Goal: Book appointment/travel/reservation

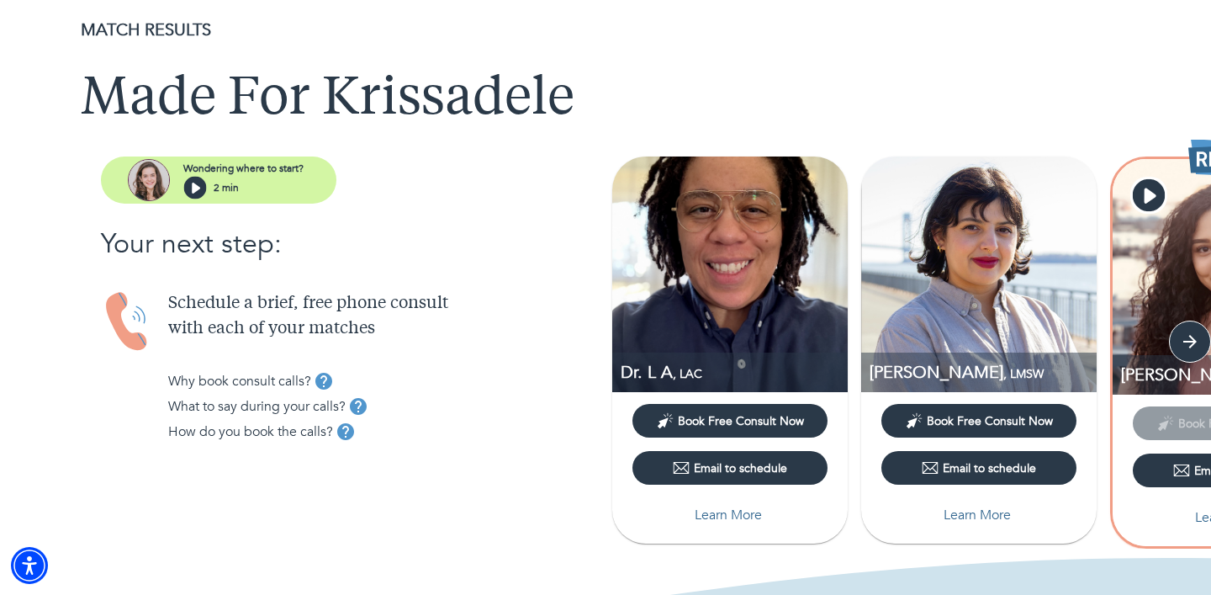
scroll to position [67, 0]
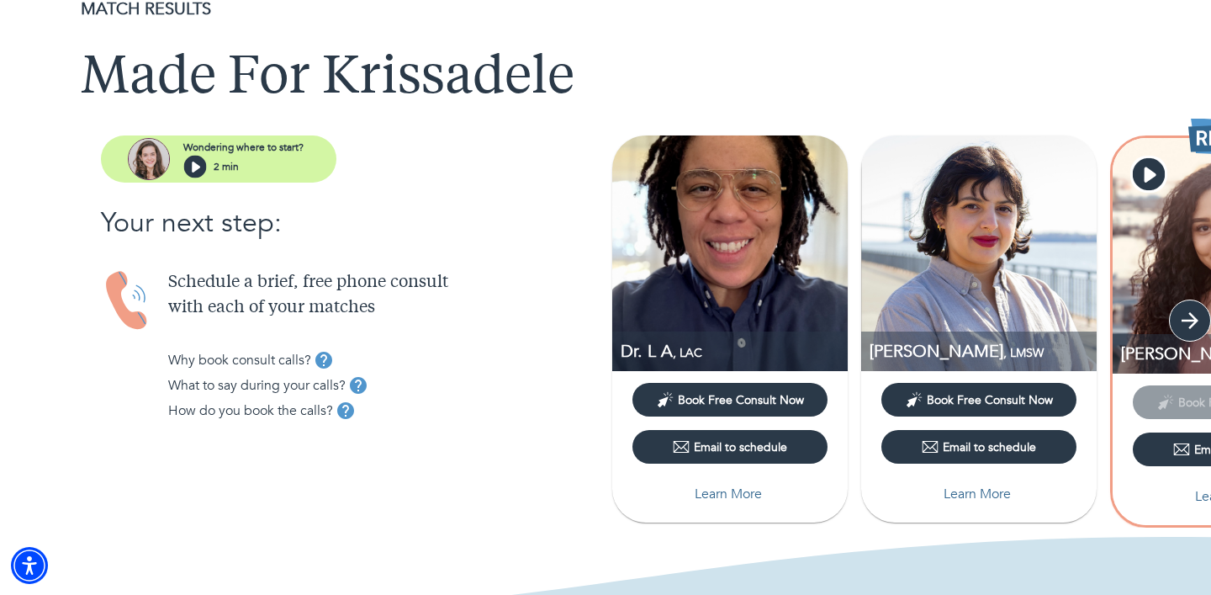
click at [1191, 326] on icon "button" at bounding box center [1190, 320] width 17 height 17
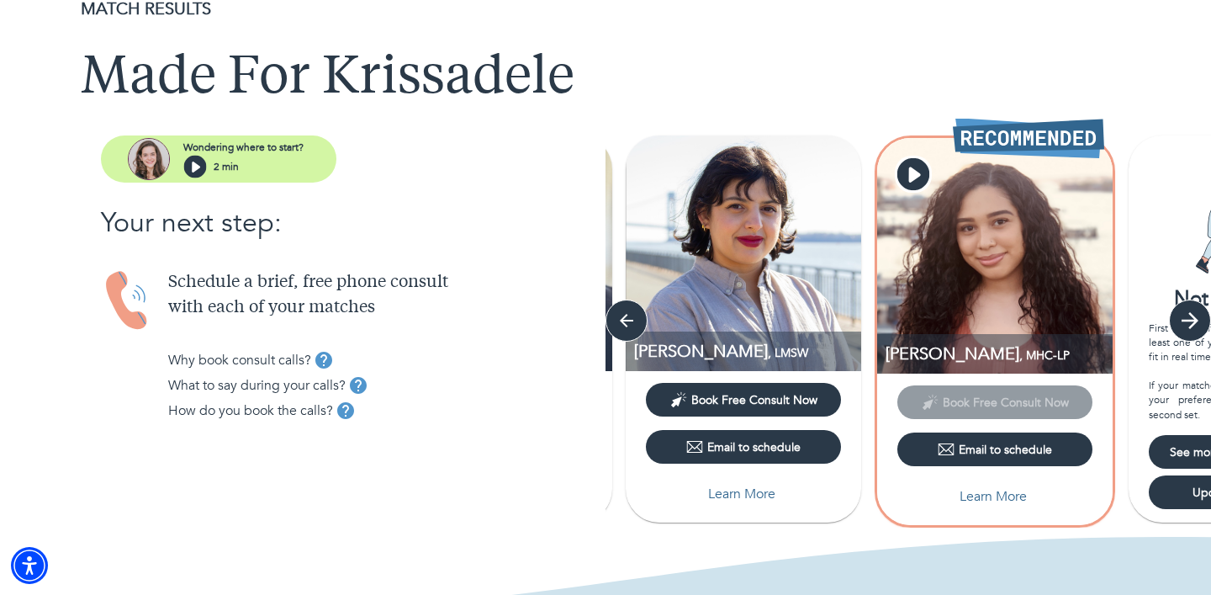
click at [1191, 326] on icon "button" at bounding box center [1190, 320] width 17 height 17
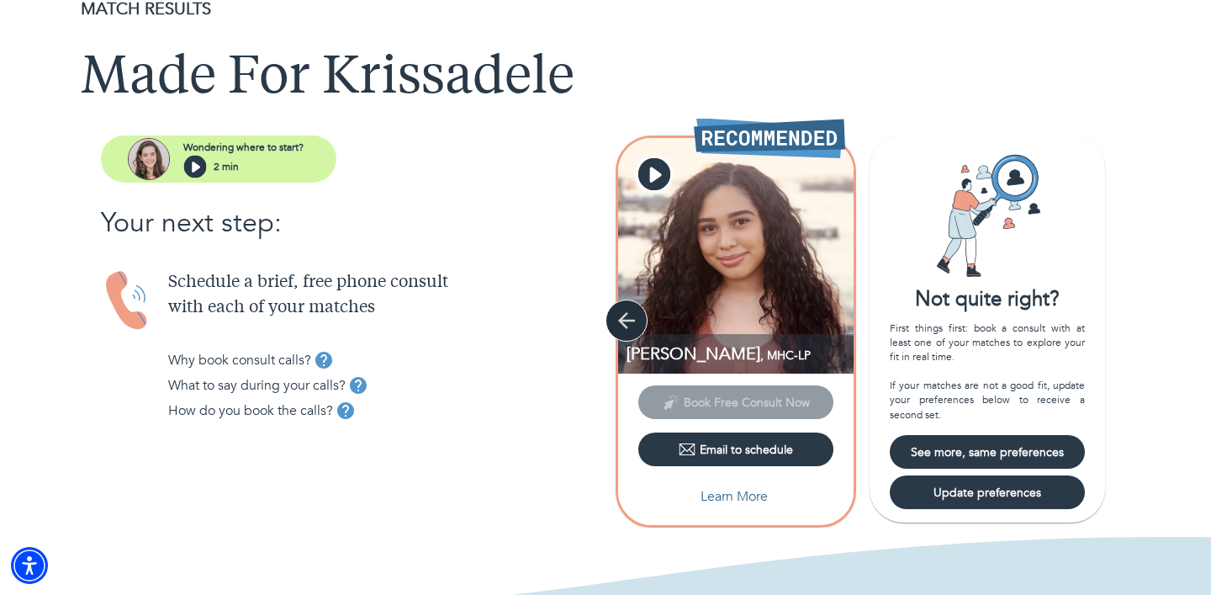
click at [617, 321] on icon "button" at bounding box center [626, 320] width 25 height 25
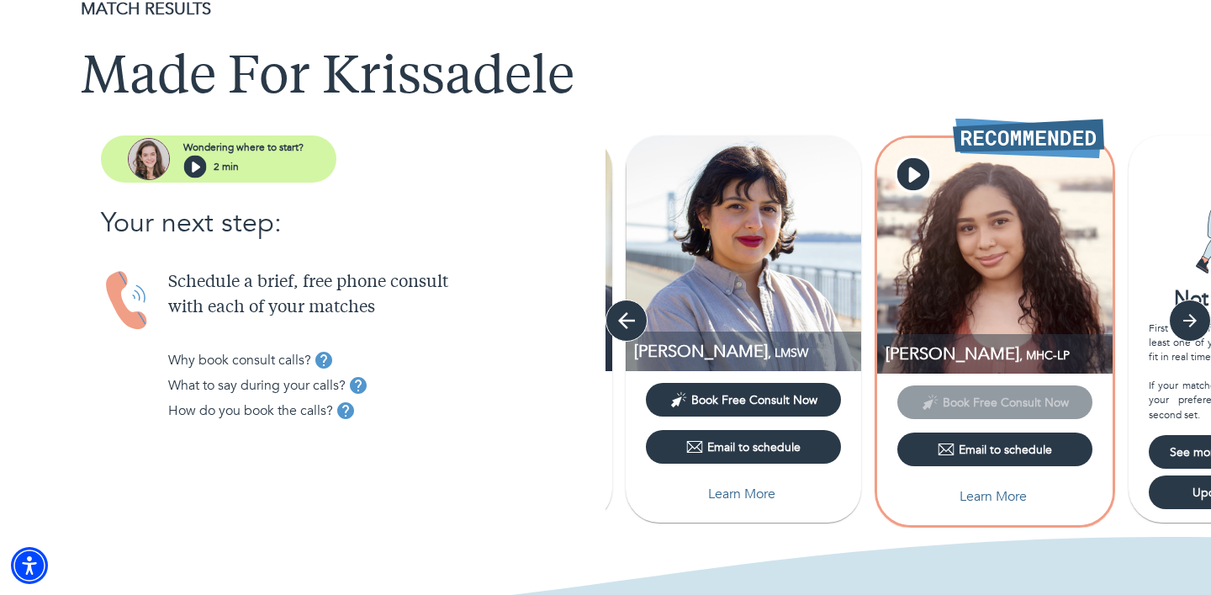
click at [617, 322] on icon "button" at bounding box center [626, 320] width 25 height 25
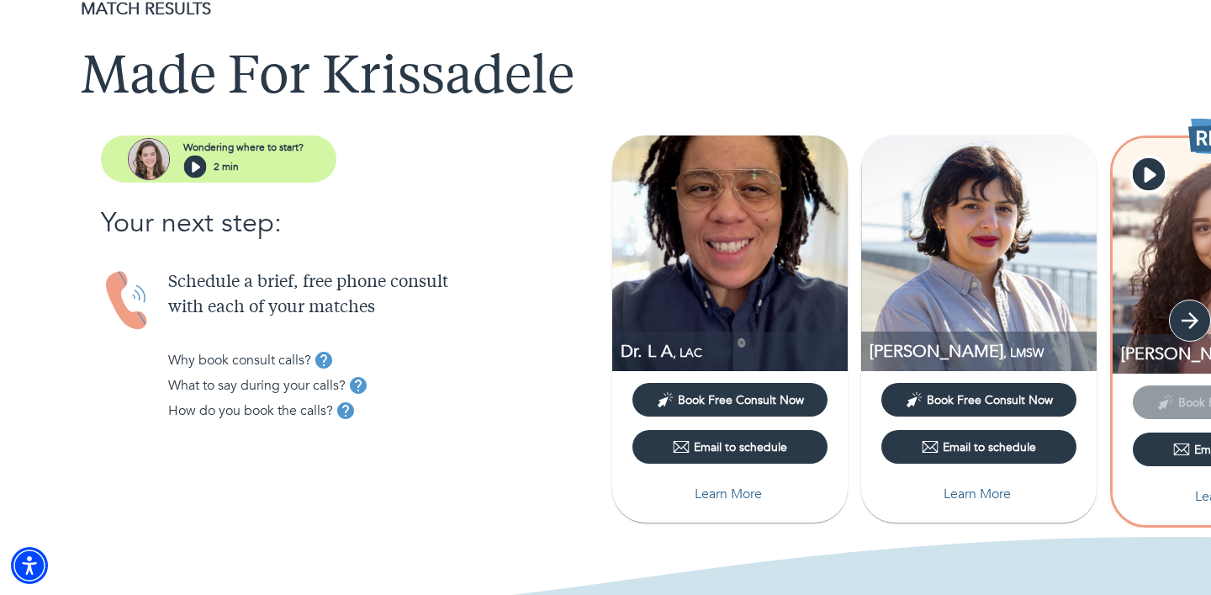
click at [1178, 323] on icon "button" at bounding box center [1190, 320] width 25 height 25
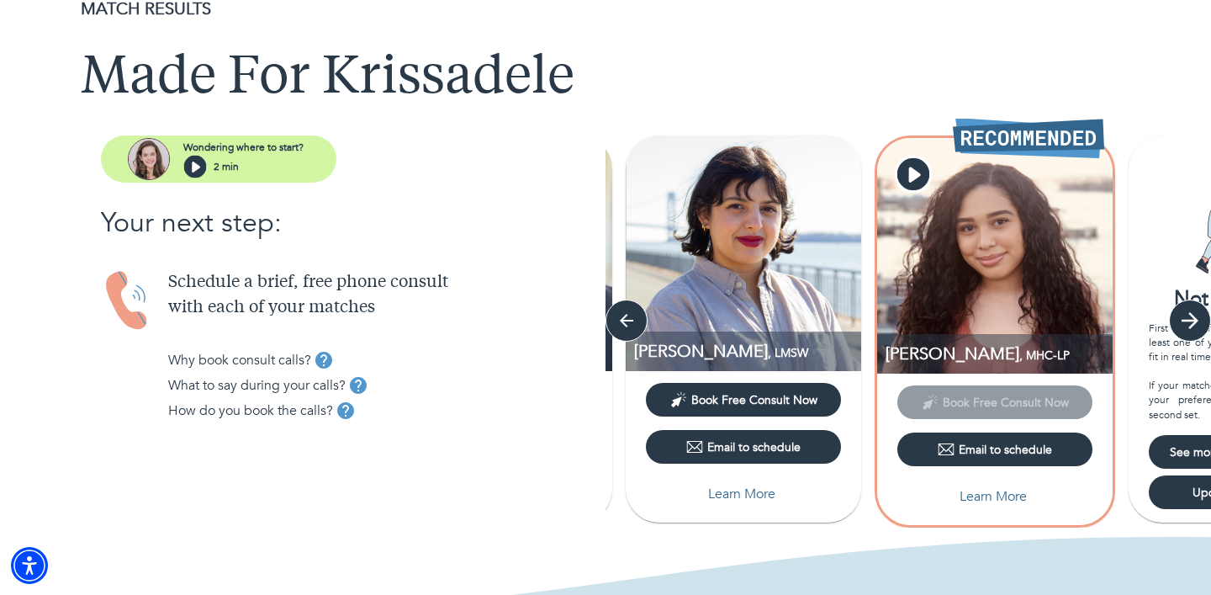
click at [1178, 322] on icon "button" at bounding box center [1190, 320] width 25 height 25
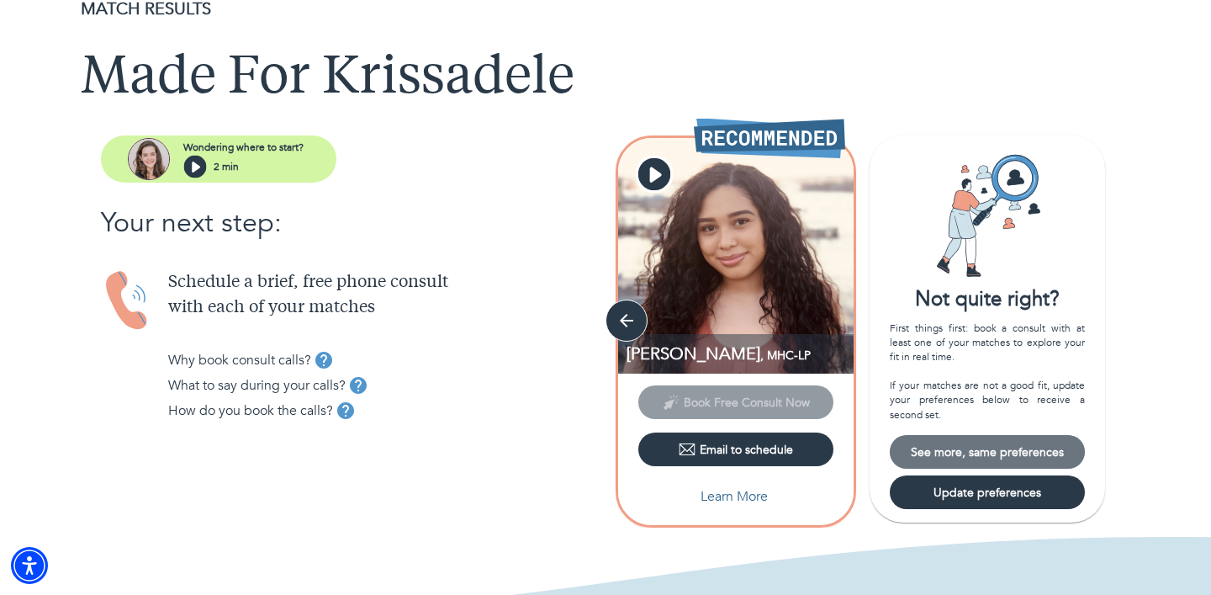
click at [1054, 449] on span "See more, same preferences" at bounding box center [988, 452] width 182 height 16
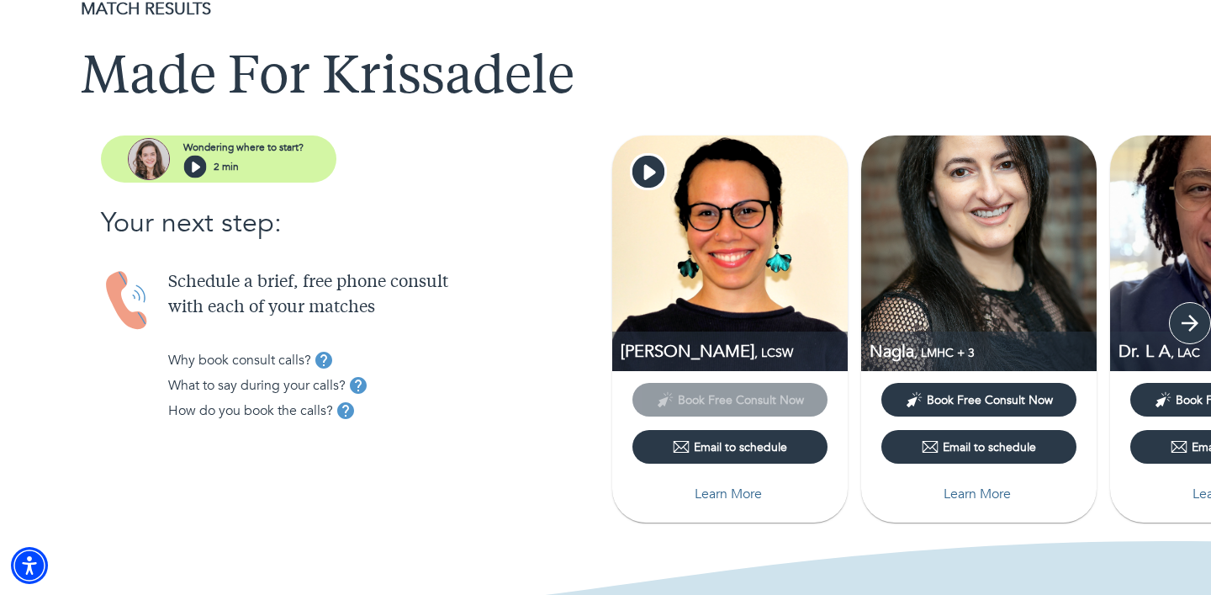
click at [1193, 337] on button "button" at bounding box center [1190, 323] width 42 height 42
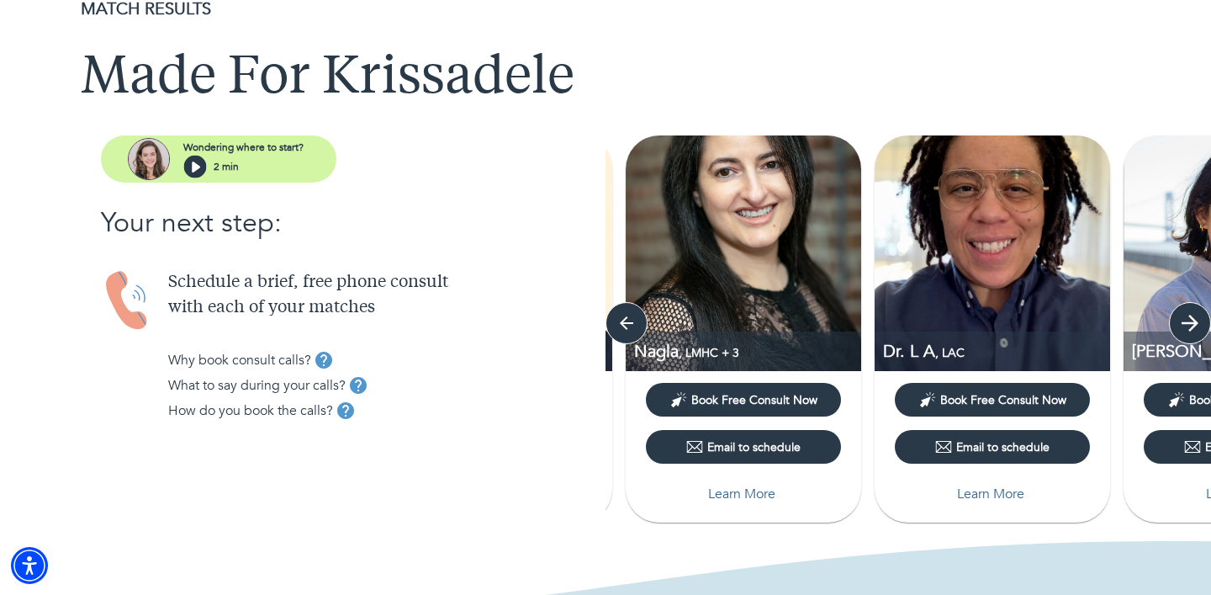
click at [1191, 327] on icon "button" at bounding box center [1190, 323] width 17 height 17
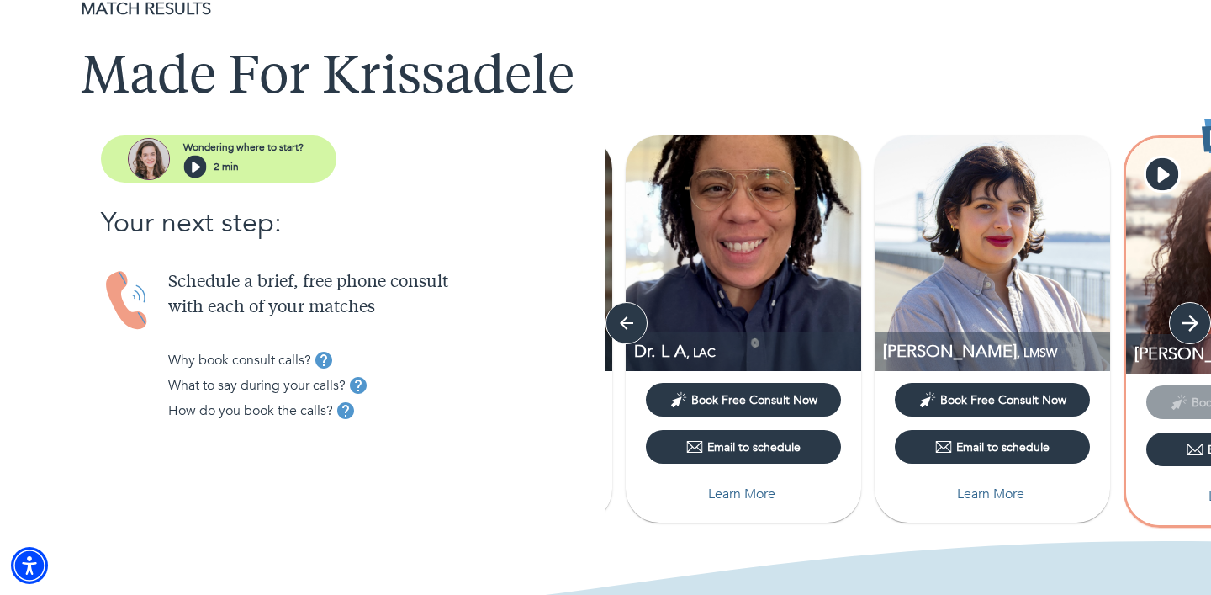
click at [1191, 327] on icon "button" at bounding box center [1190, 323] width 17 height 17
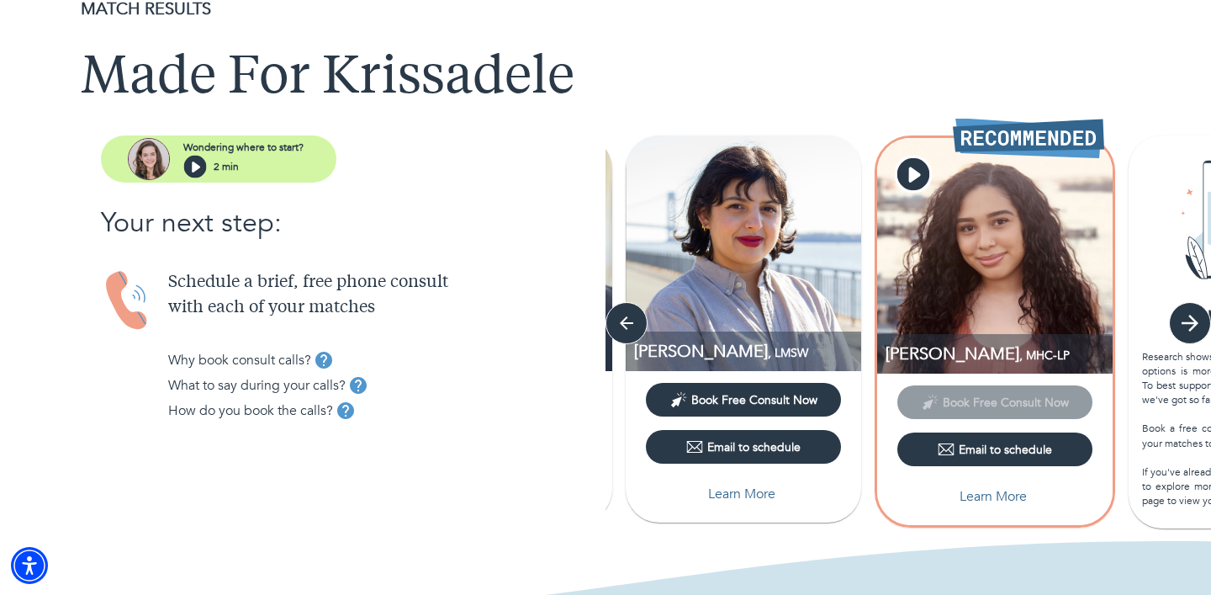
click at [1186, 329] on icon "button" at bounding box center [1190, 322] width 25 height 25
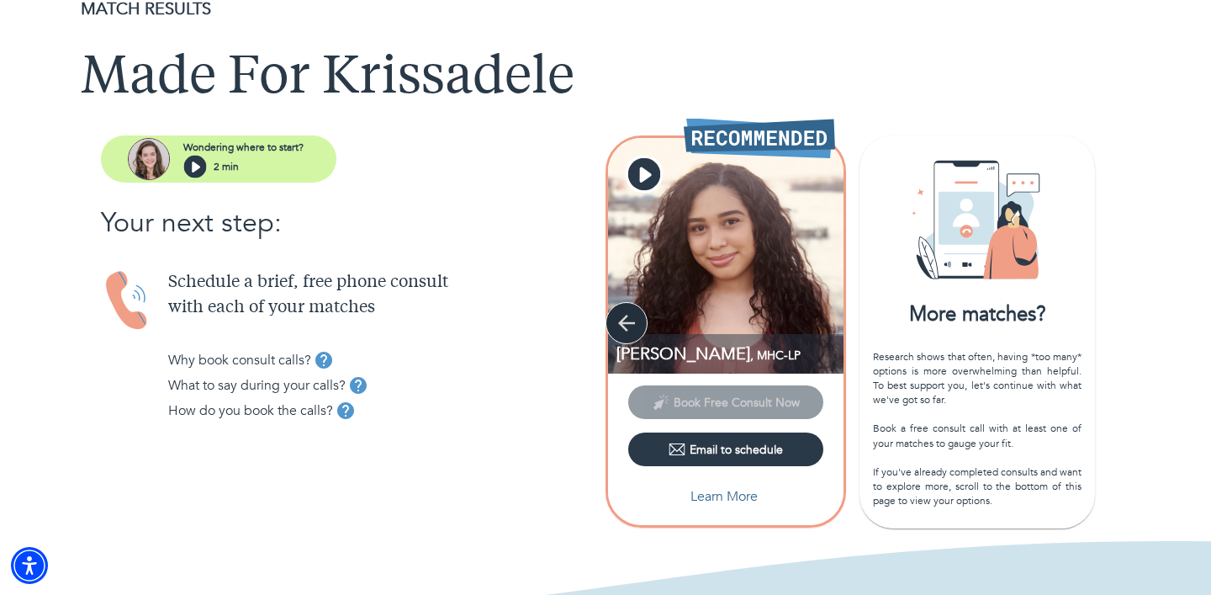
click at [642, 318] on button "button" at bounding box center [627, 323] width 42 height 42
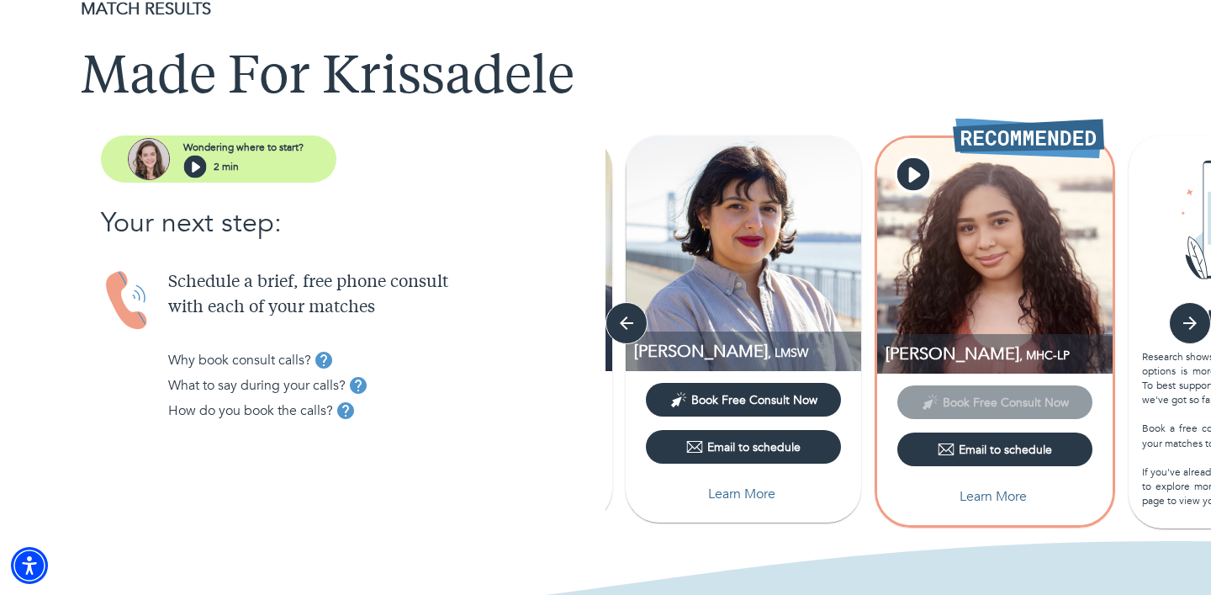
click at [750, 276] on img at bounding box center [744, 253] width 236 height 236
click at [768, 350] on span ", LMSW" at bounding box center [788, 353] width 40 height 16
click at [740, 489] on p "Learn More" at bounding box center [741, 494] width 67 height 20
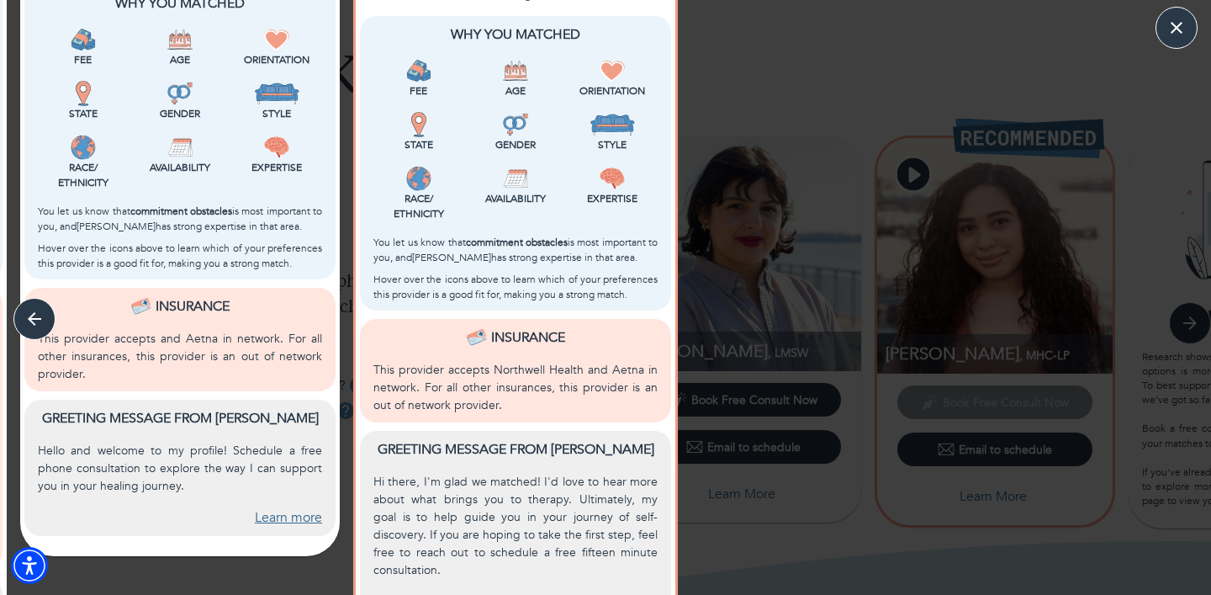
scroll to position [689, 0]
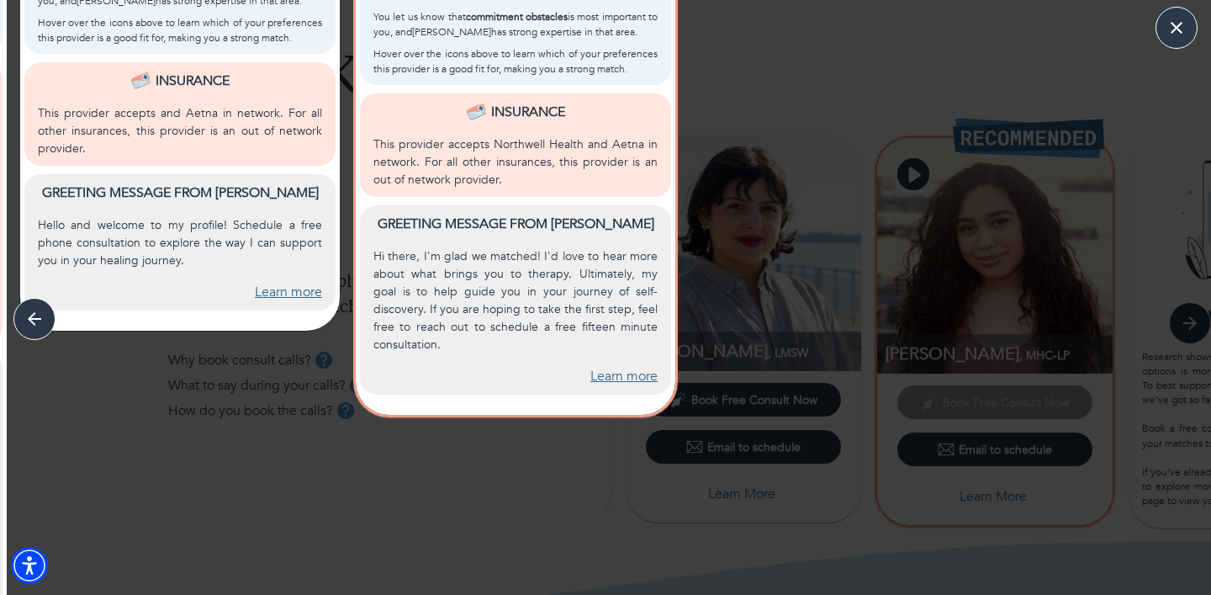
click at [300, 299] on link "Learn more" at bounding box center [288, 292] width 67 height 19
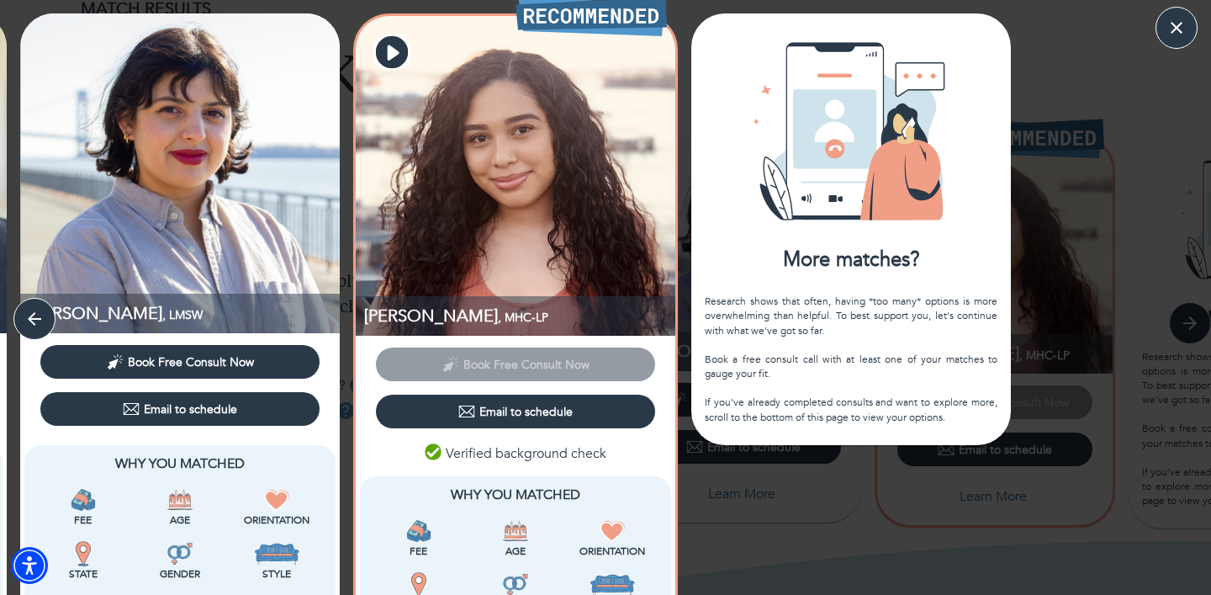
scroll to position [0, 0]
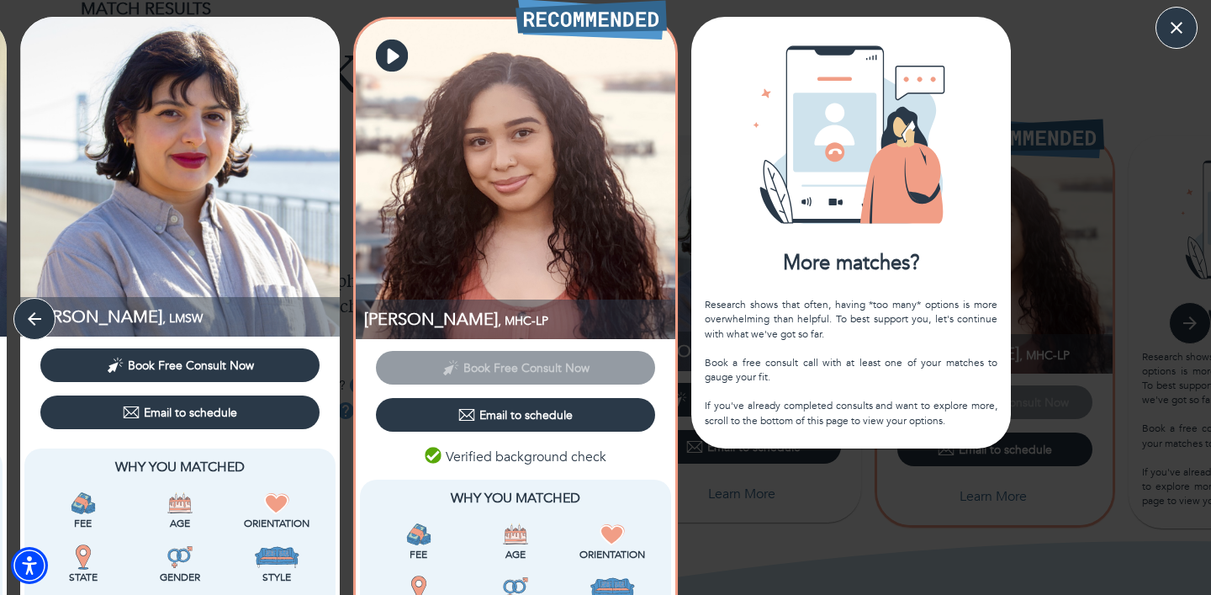
click at [395, 50] on icon "button" at bounding box center [392, 56] width 32 height 32
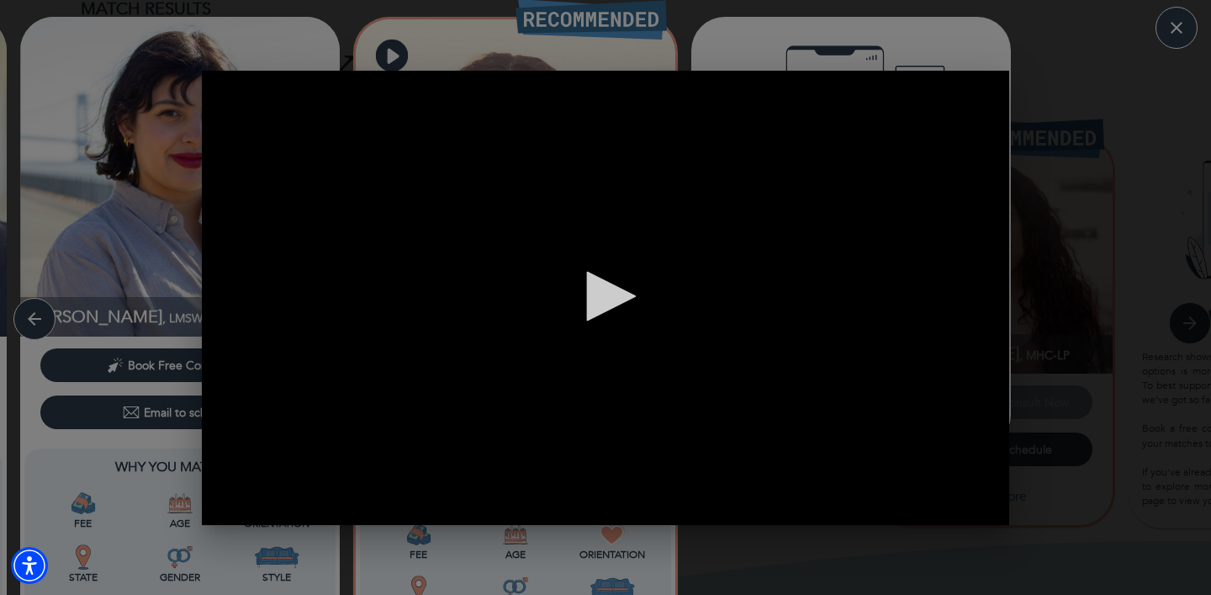
scroll to position [0, 808]
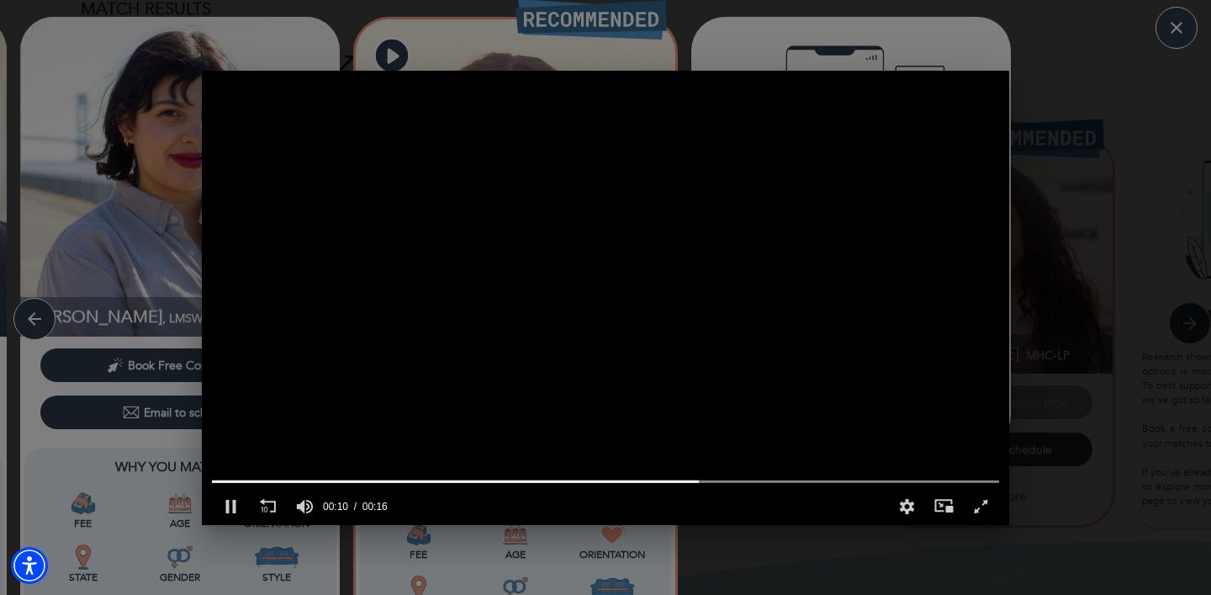
click at [1096, 164] on div "1 second of 16 seconds Volume 90% Press shift question mark to access a list of…" at bounding box center [605, 297] width 1211 height 595
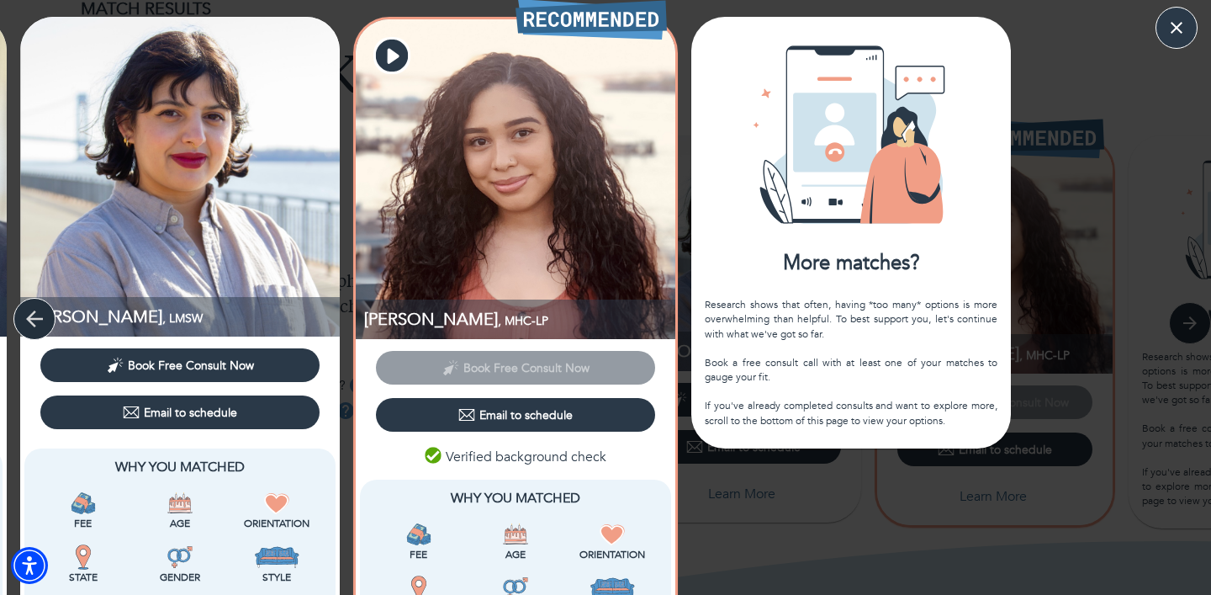
click at [19, 321] on button "button" at bounding box center [34, 319] width 42 height 42
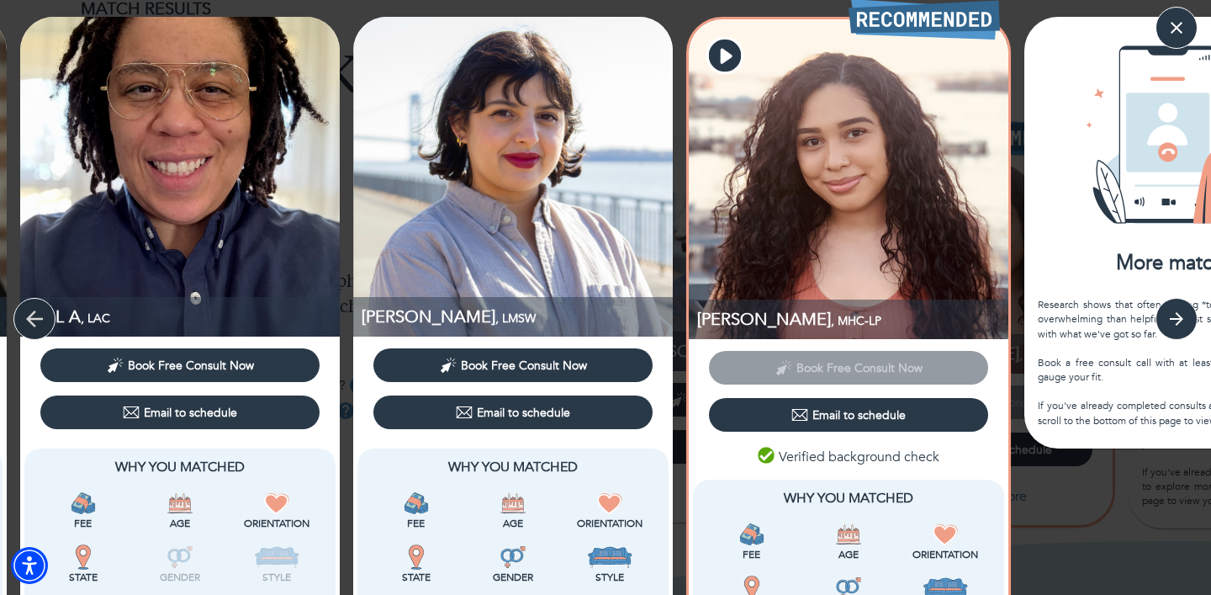
click at [19, 321] on button "button" at bounding box center [34, 319] width 42 height 42
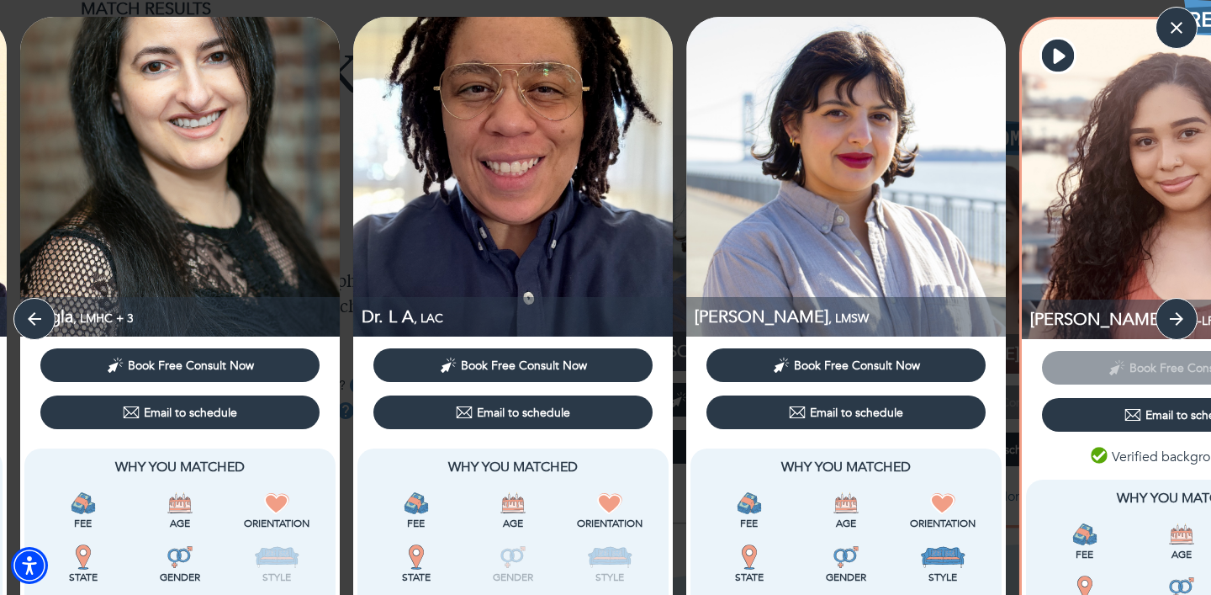
click at [130, 218] on img at bounding box center [180, 177] width 320 height 320
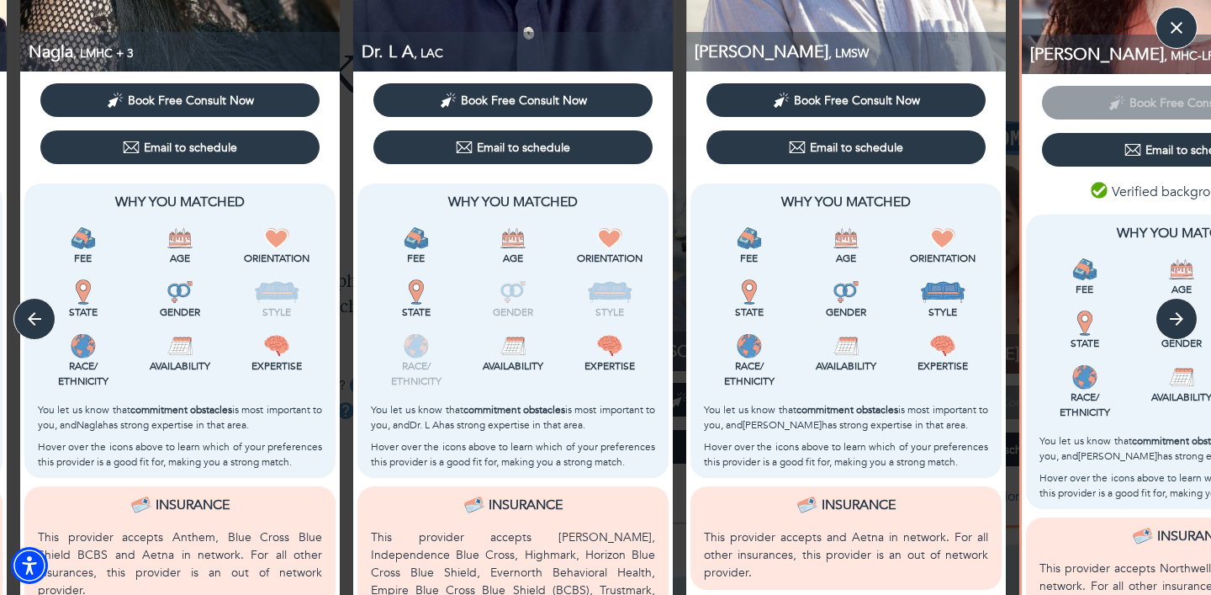
scroll to position [549, 0]
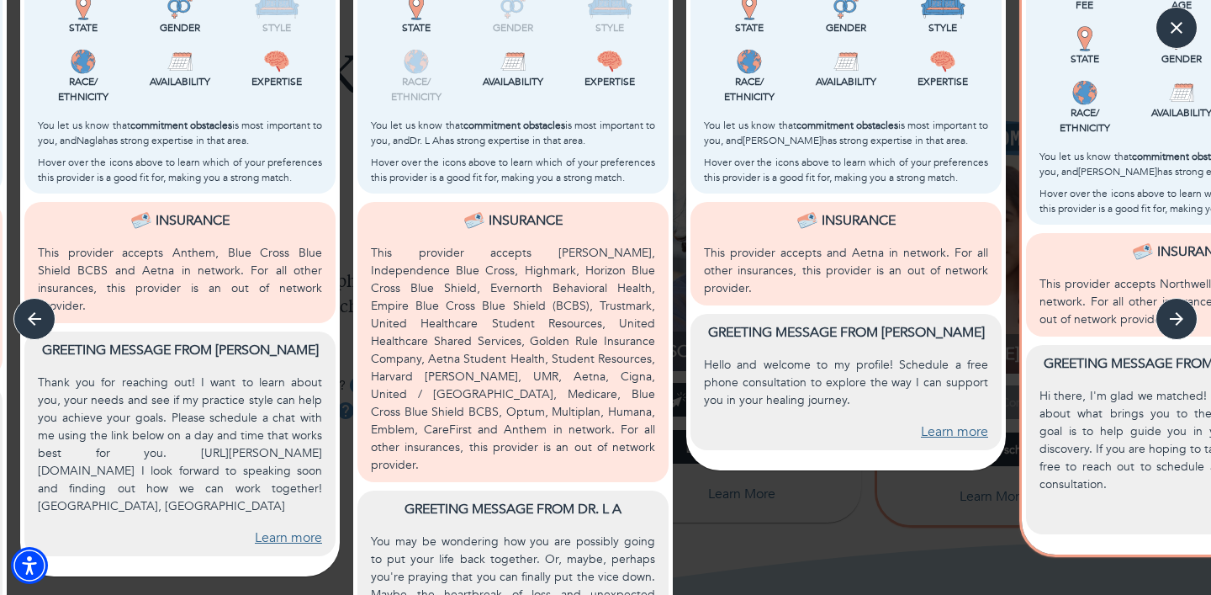
click at [280, 528] on link "Learn more" at bounding box center [288, 537] width 67 height 19
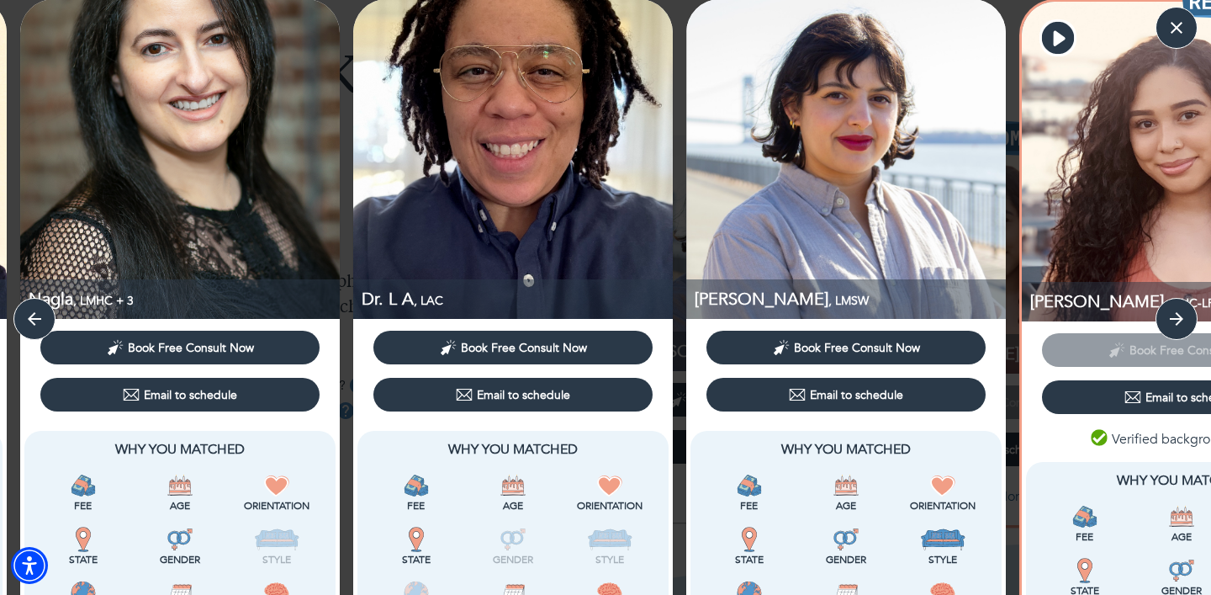
scroll to position [0, 0]
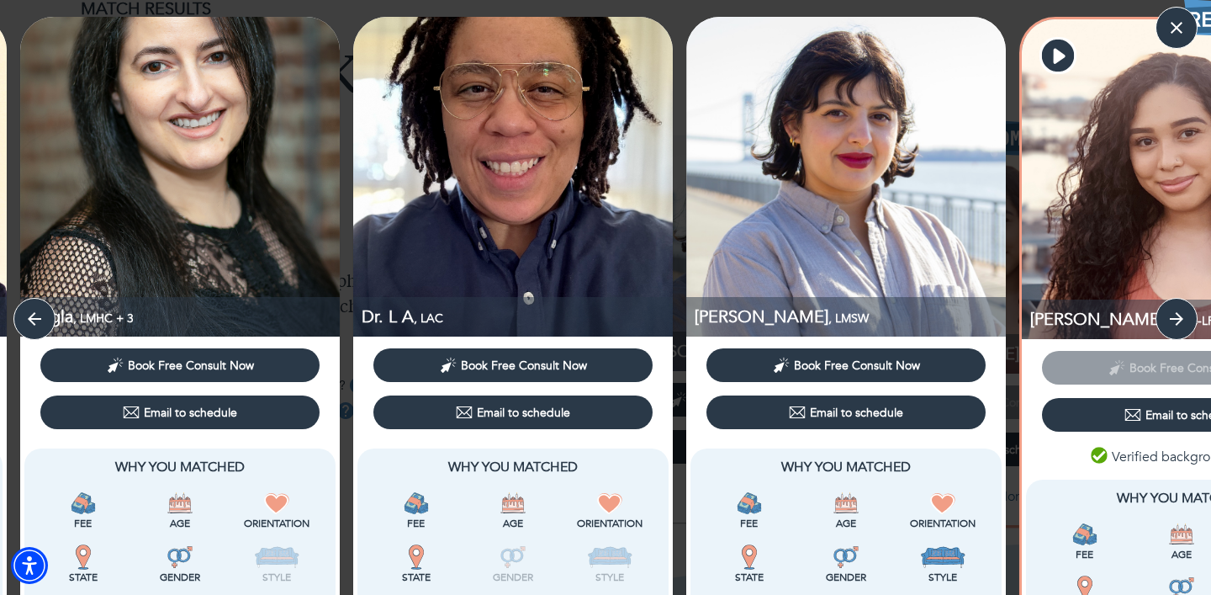
click at [26, 327] on icon "button" at bounding box center [34, 318] width 25 height 25
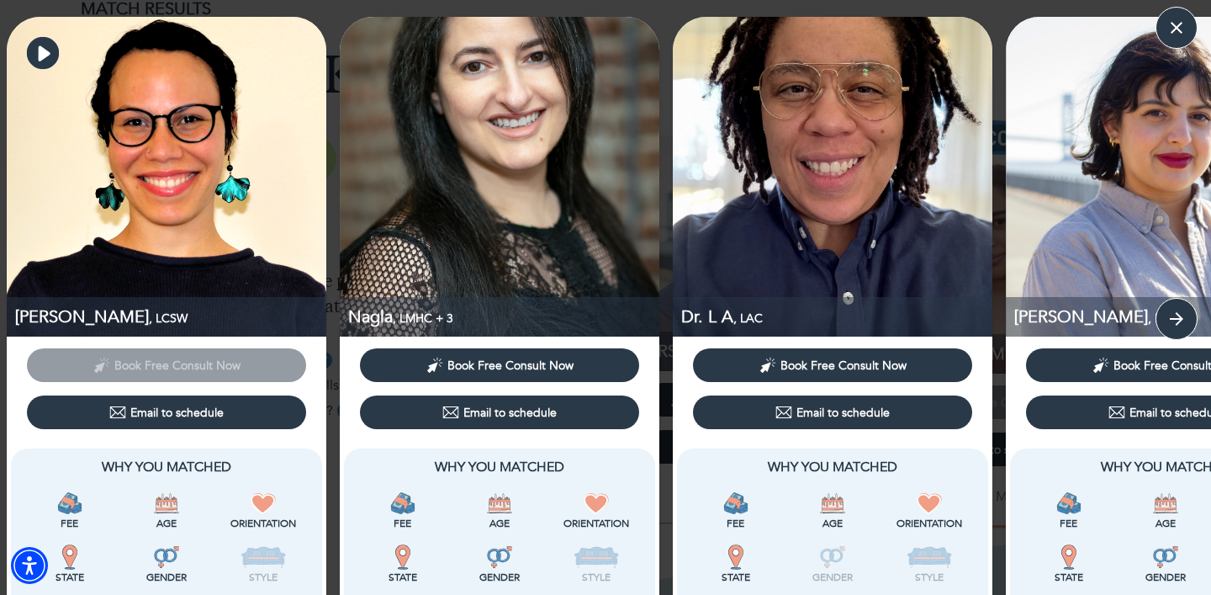
click at [42, 43] on icon "button" at bounding box center [43, 53] width 32 height 32
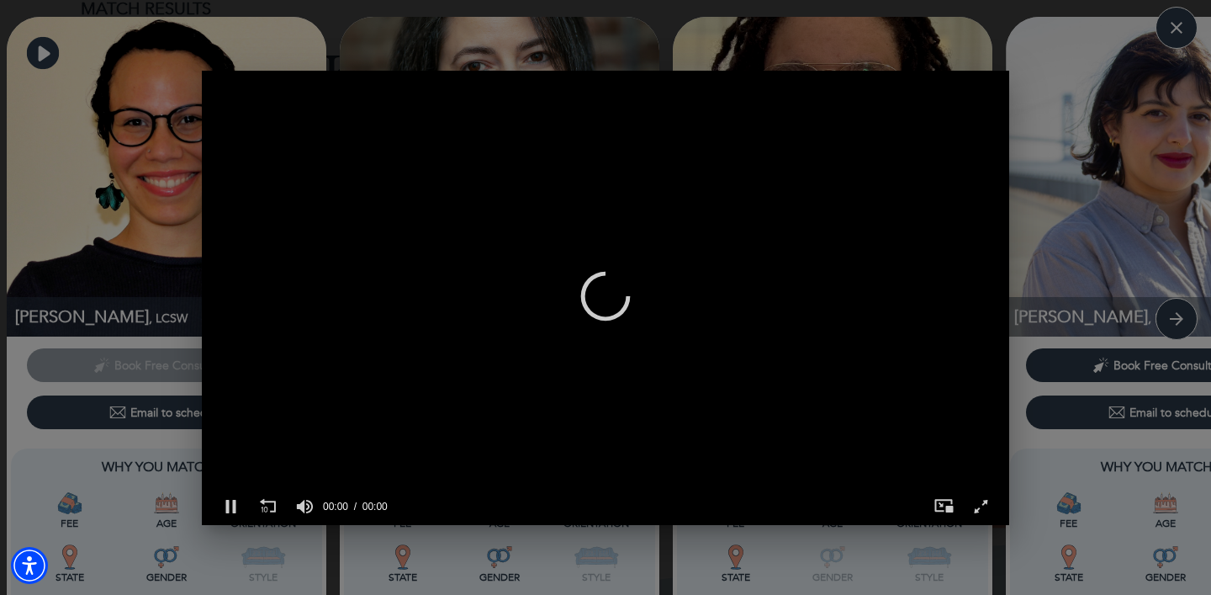
scroll to position [0, 808]
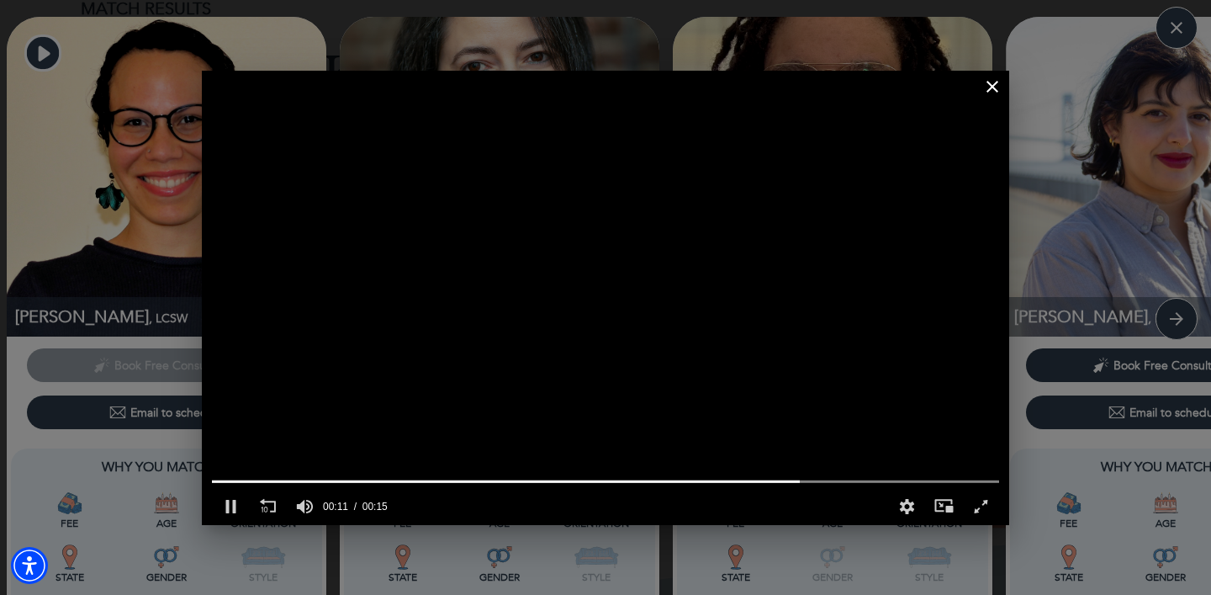
click at [992, 89] on icon "button" at bounding box center [993, 87] width 20 height 20
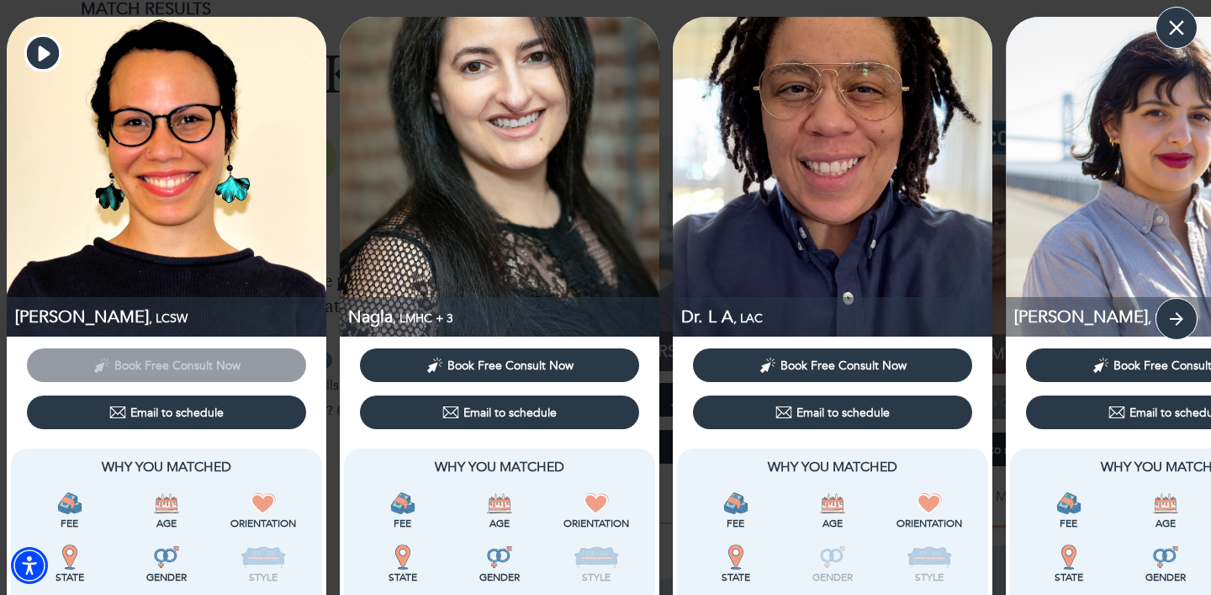
click at [1171, 31] on icon "button" at bounding box center [1176, 27] width 25 height 25
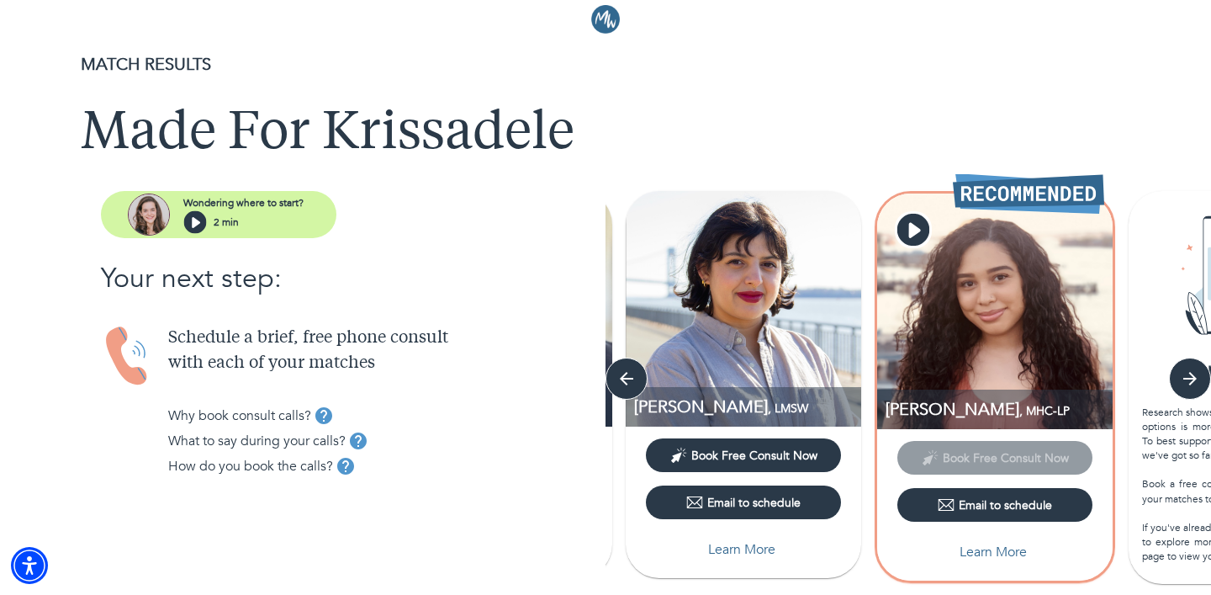
scroll to position [0, 0]
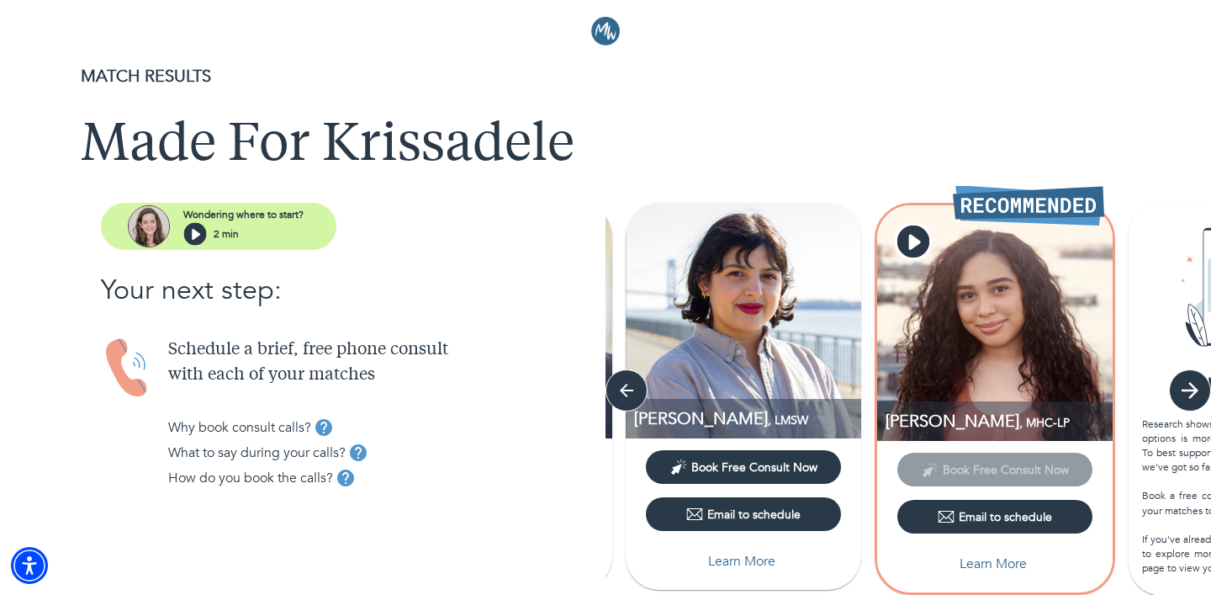
click at [1189, 400] on icon "button" at bounding box center [1190, 390] width 25 height 25
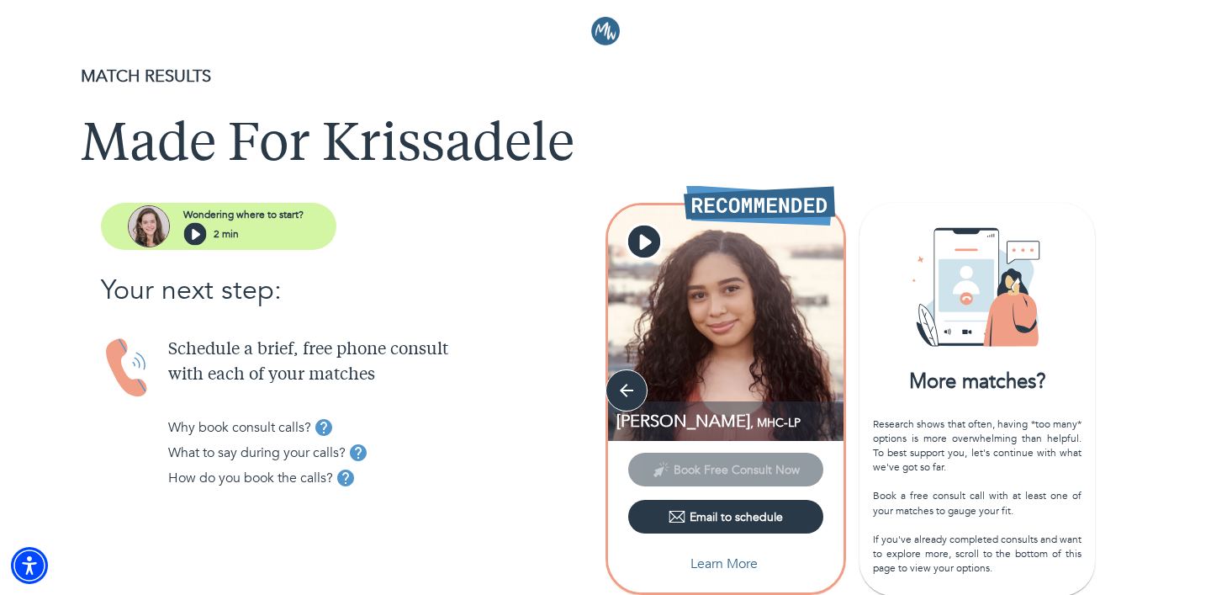
click at [1189, 400] on div "Jasmine , LCSW Book Free Consult Now Email to schedule Learn More Nagla , LMHC …" at bounding box center [909, 401] width 606 height 396
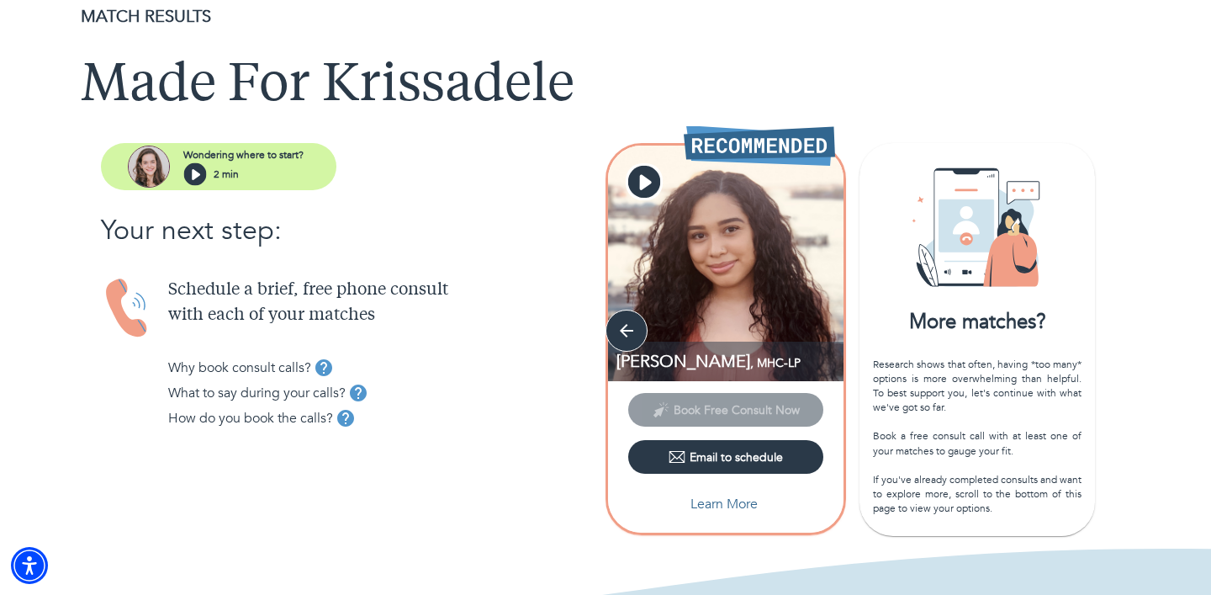
scroll to position [68, 0]
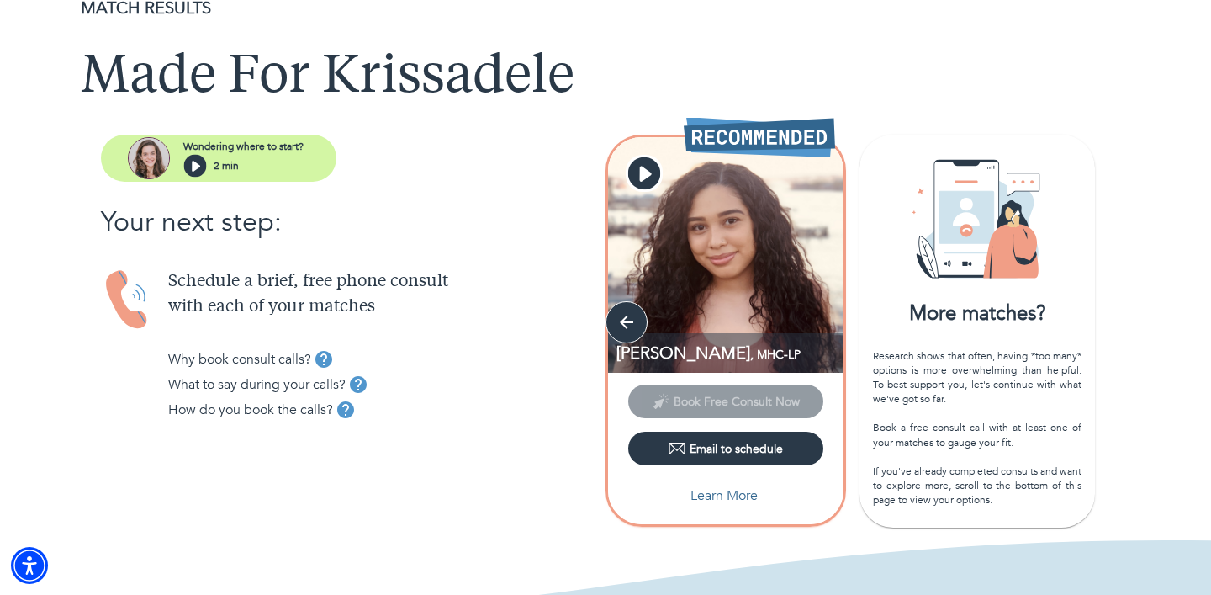
click at [999, 364] on div "Research shows that often, having *too many* options is more overwhelming than …" at bounding box center [977, 428] width 209 height 159
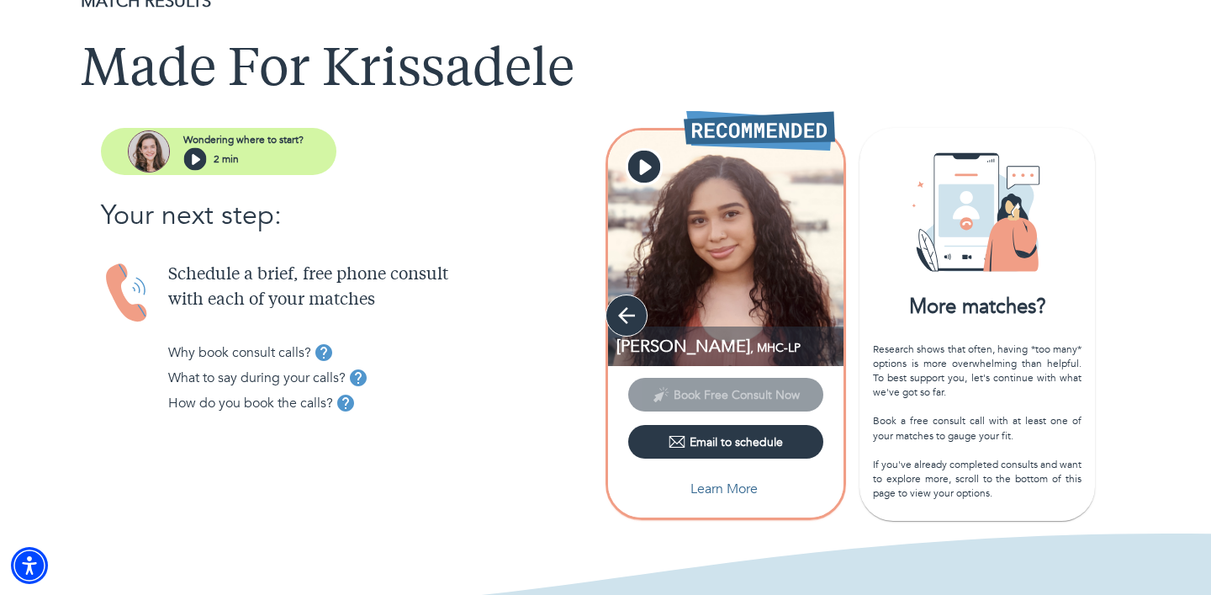
click at [633, 311] on icon "button" at bounding box center [626, 315] width 25 height 25
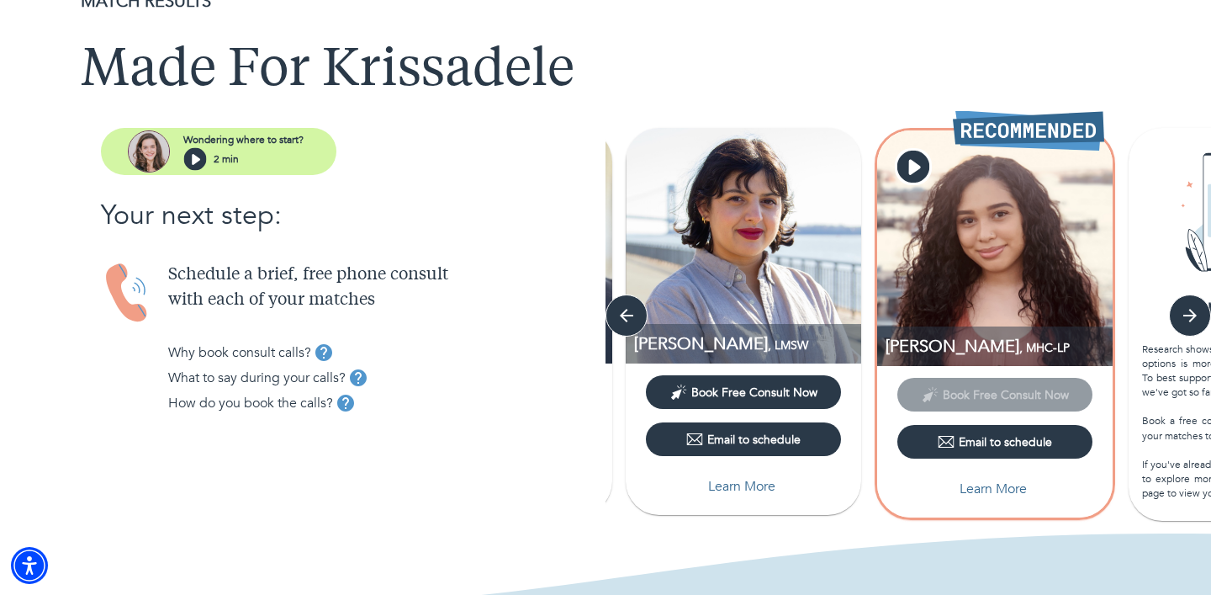
click at [762, 227] on img at bounding box center [744, 246] width 236 height 236
click at [803, 389] on span "Book Free Consult Now" at bounding box center [755, 392] width 126 height 16
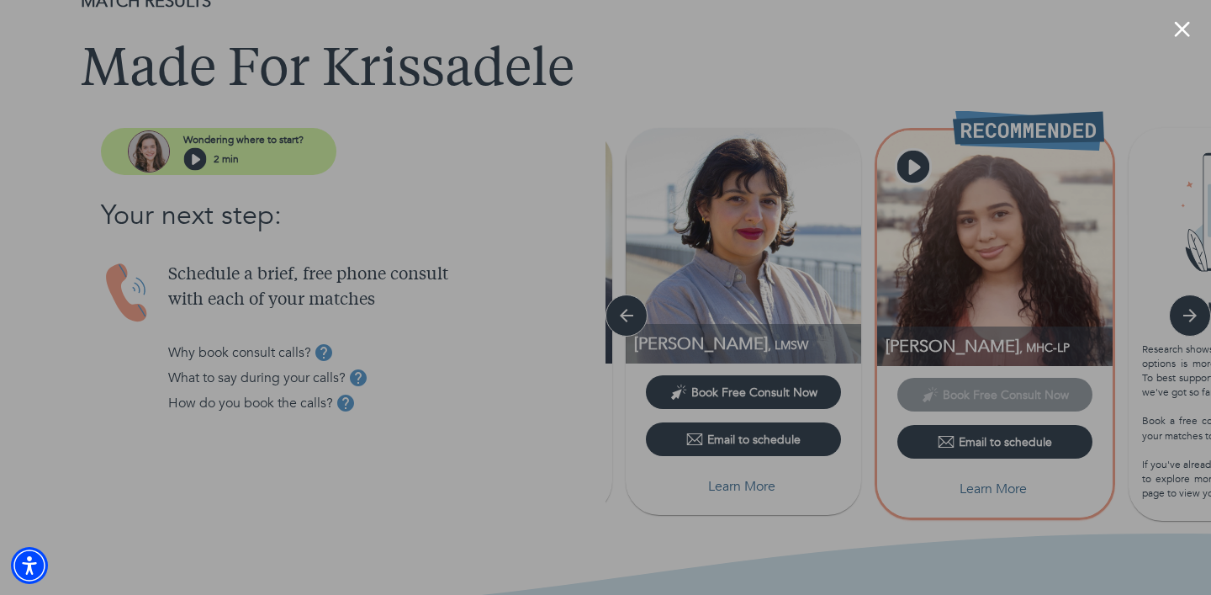
click at [1181, 34] on button "Close modal" at bounding box center [1182, 29] width 16 height 16
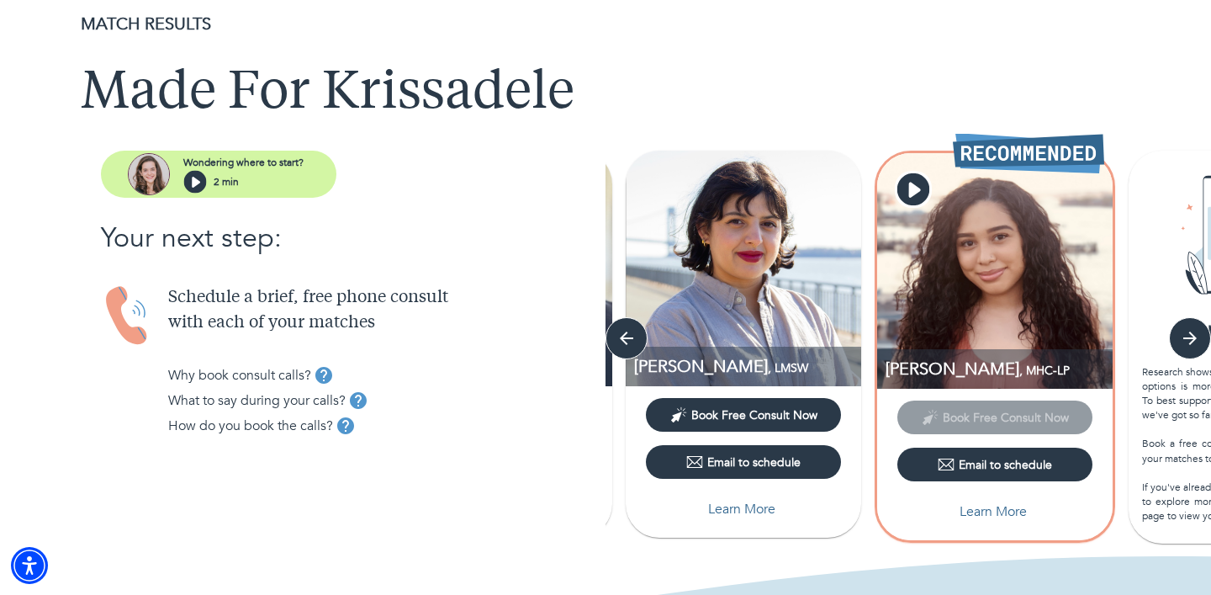
scroll to position [45, 0]
